Goal: Task Accomplishment & Management: Manage account settings

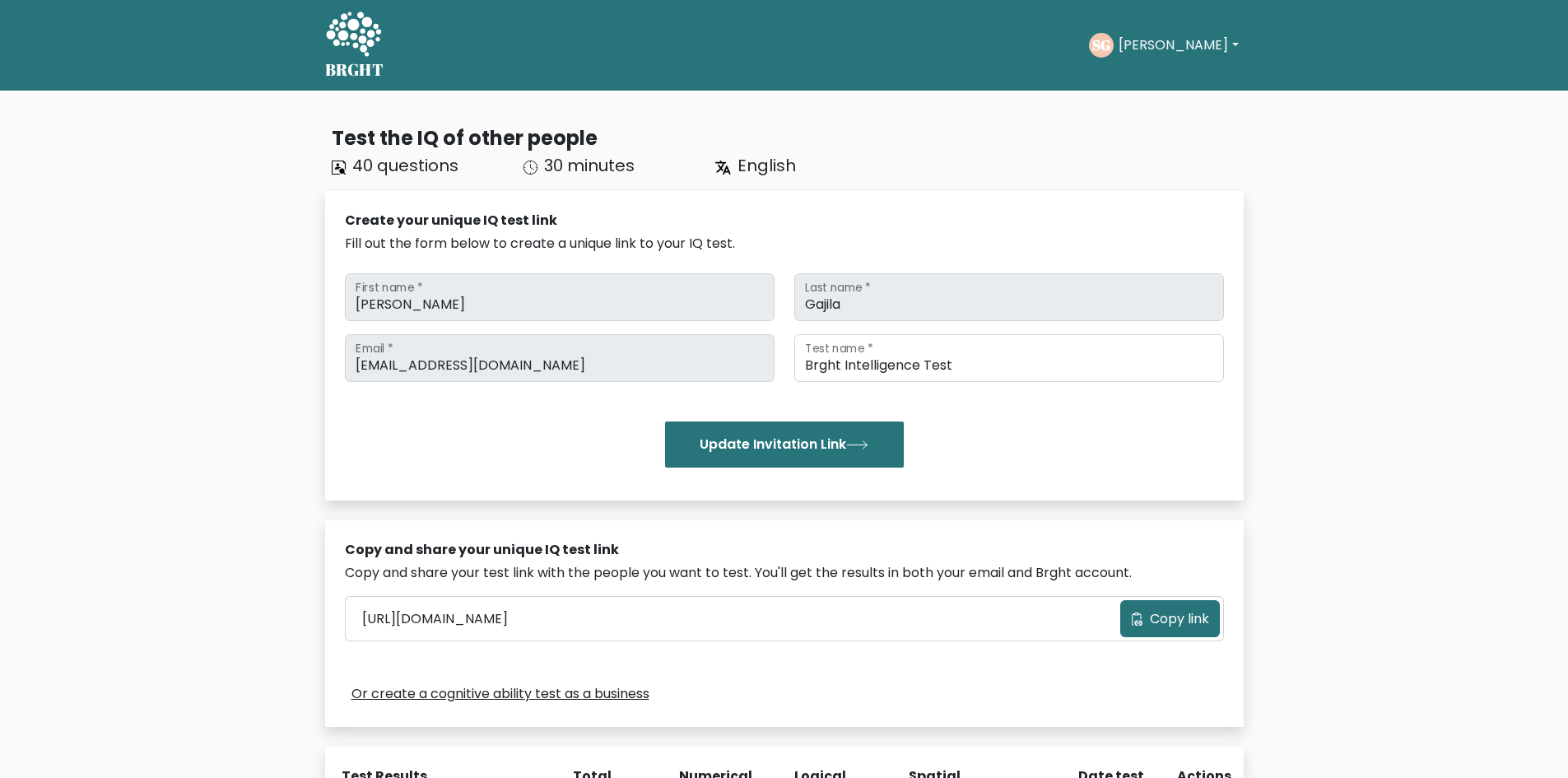
click at [1163, 53] on button "[PERSON_NAME]" at bounding box center [1178, 45] width 129 height 21
click at [1166, 93] on link "Profile" at bounding box center [1154, 105] width 130 height 26
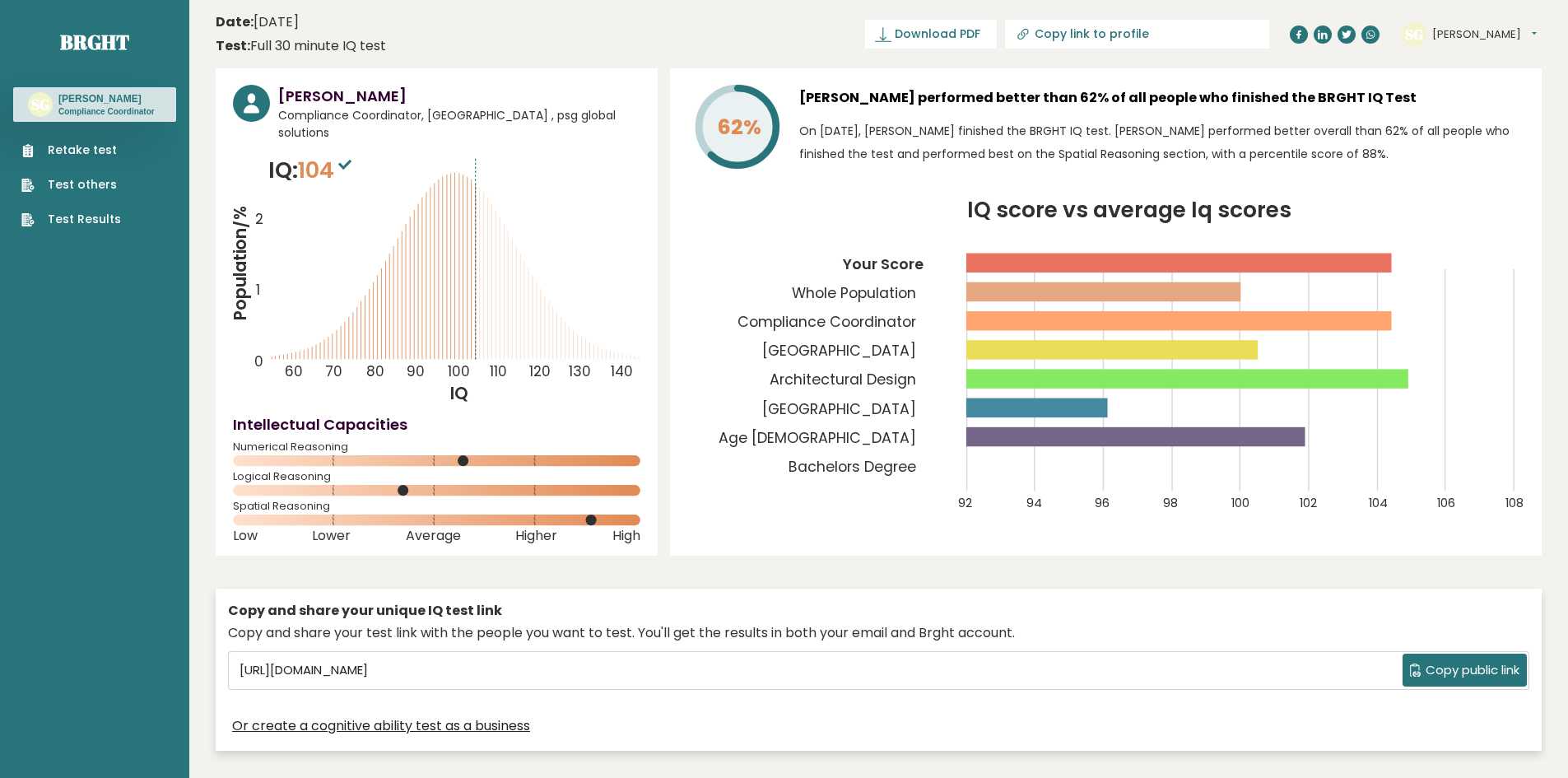
click at [1177, 33] on input "Copy link to profile" at bounding box center [1146, 33] width 224 height 13
type input "[URL][DOMAIN_NAME]"
